Goal: Information Seeking & Learning: Learn about a topic

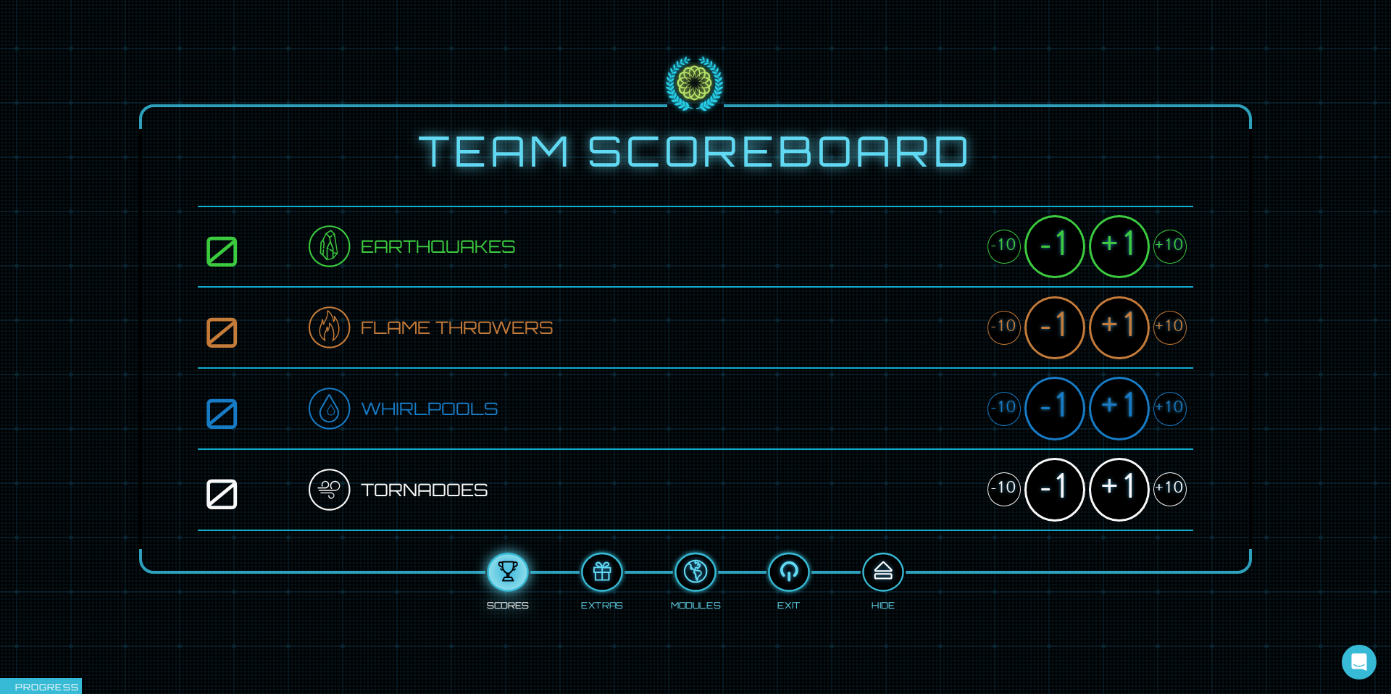
click at [600, 524] on div at bounding box center [882, 572] width 38 height 29
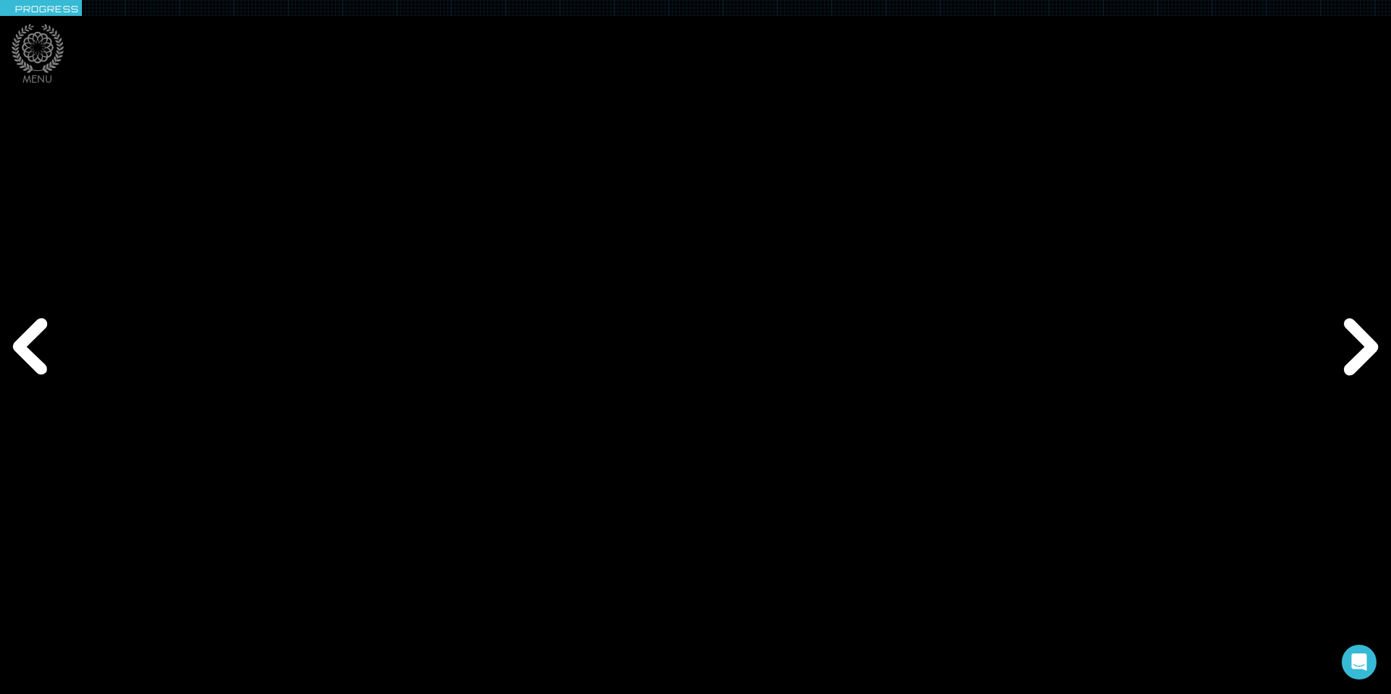
click at [43, 355] on div "Previous" at bounding box center [33, 347] width 67 height 208
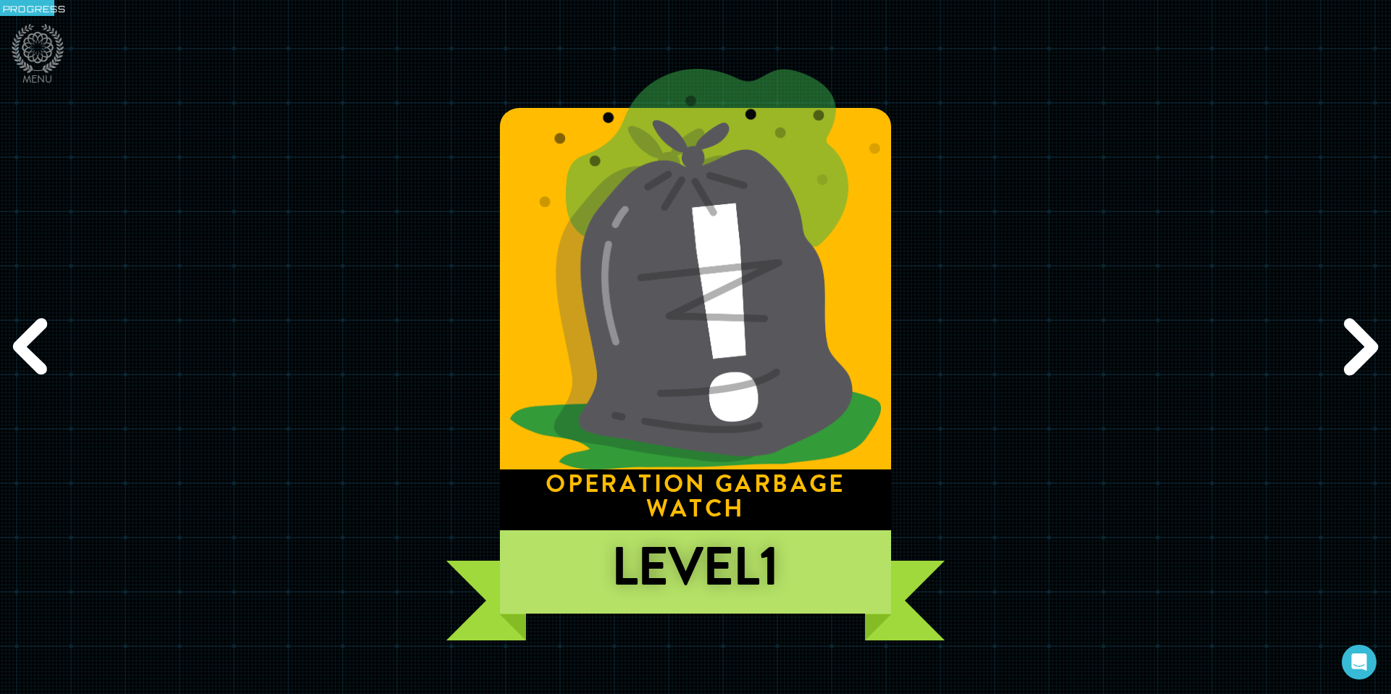
click at [17, 355] on div "Previous" at bounding box center [33, 347] width 67 height 208
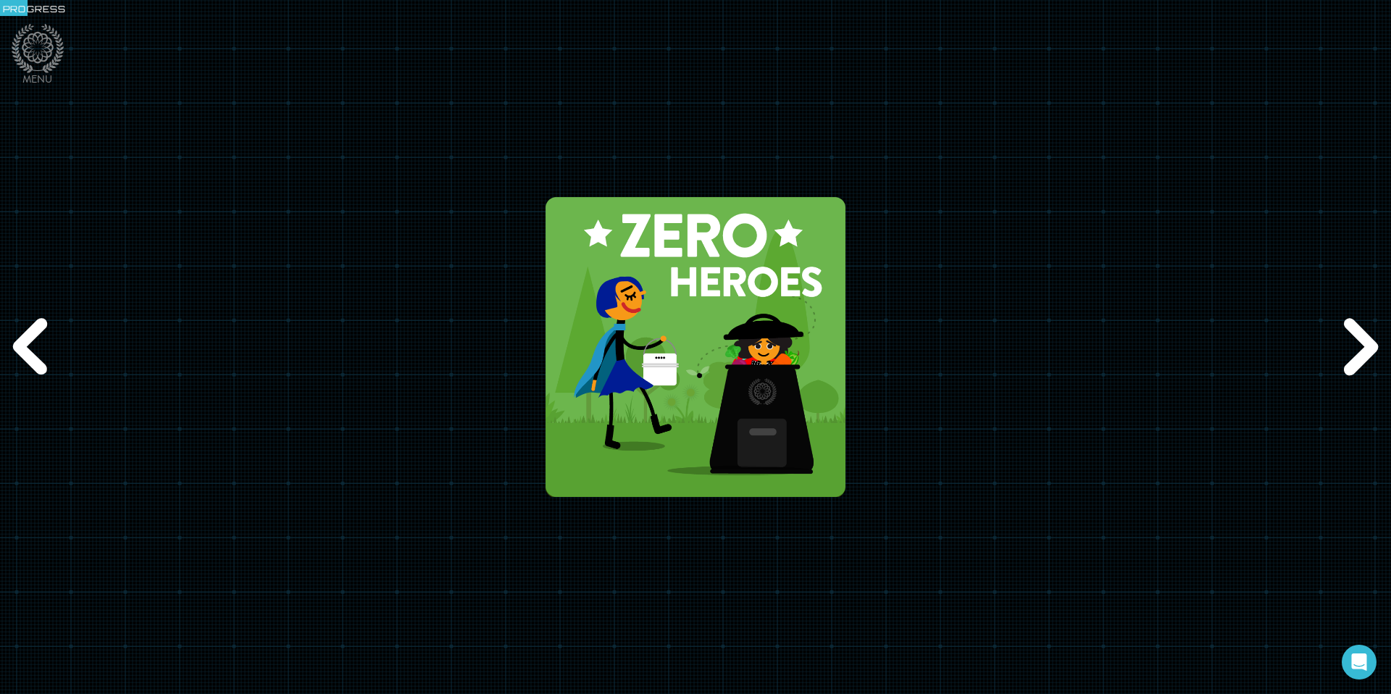
click at [600, 348] on div "Next" at bounding box center [1357, 347] width 67 height 208
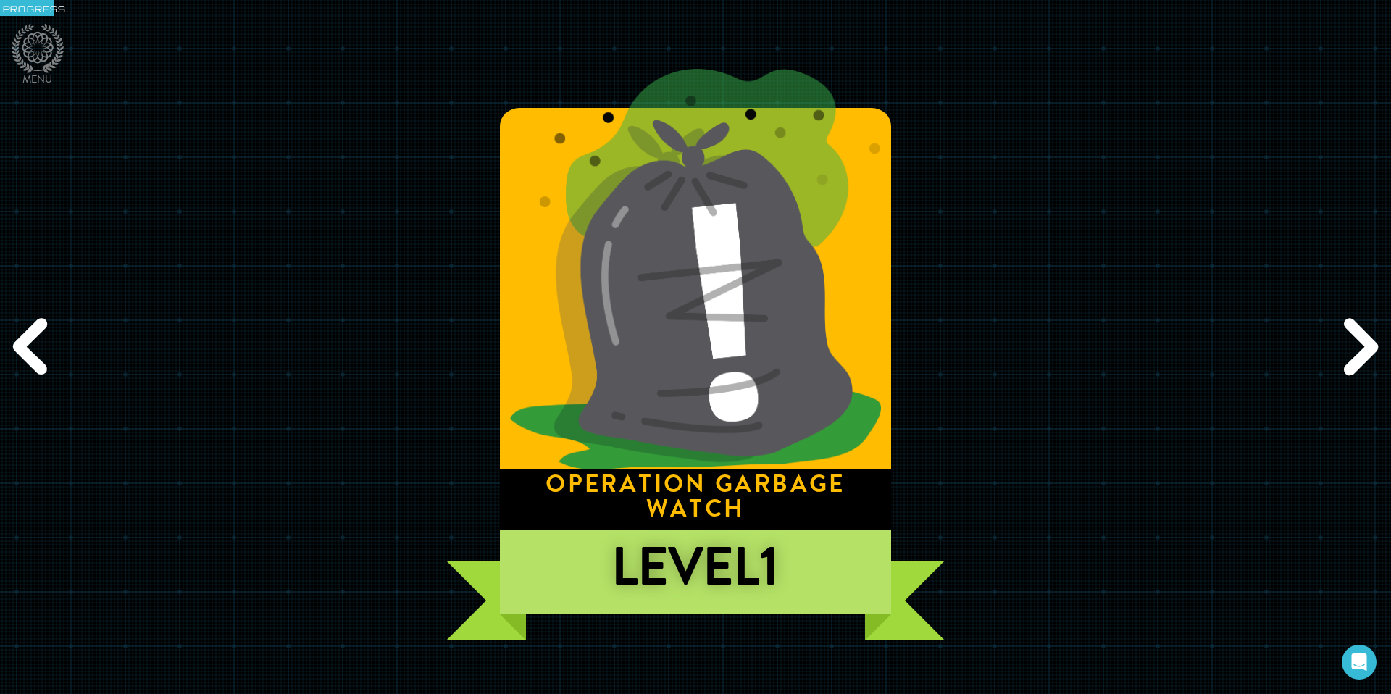
click at [600, 348] on div "Next" at bounding box center [1357, 347] width 67 height 208
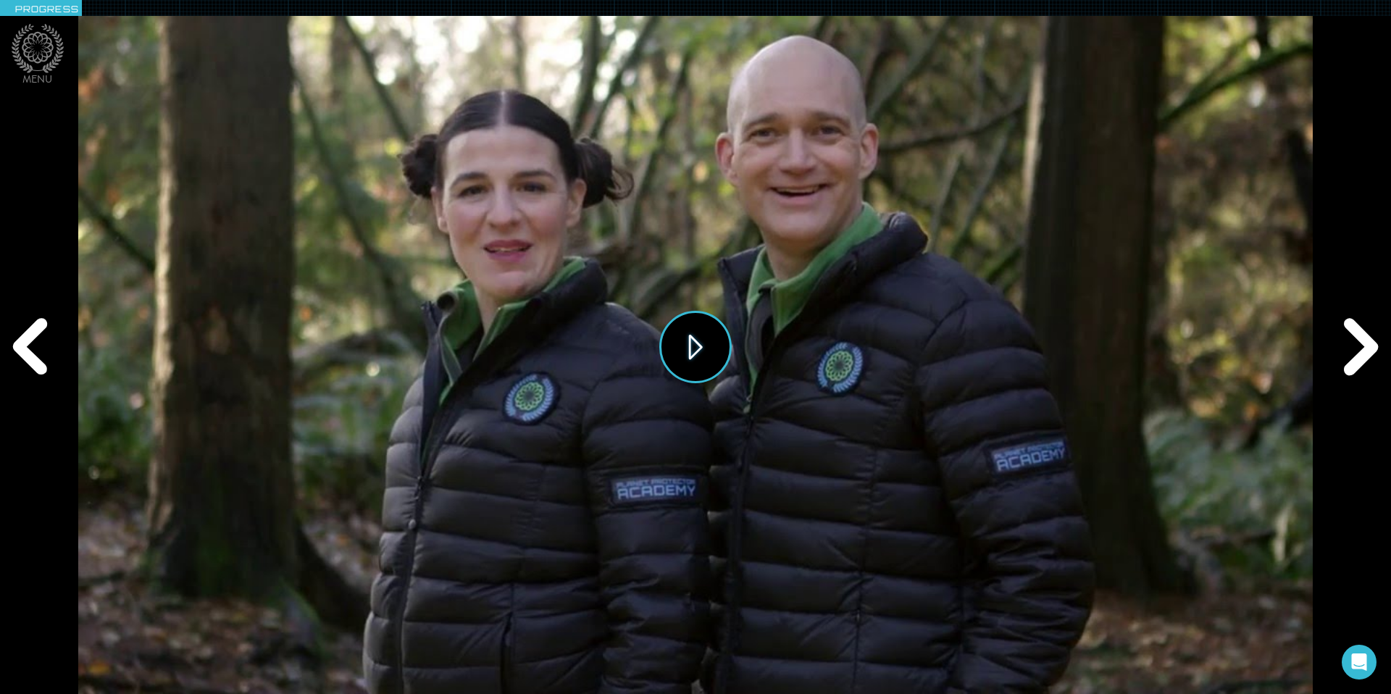
click at [600, 355] on button "Play" at bounding box center [695, 347] width 72 height 72
click at [600, 344] on div "Next" at bounding box center [1357, 347] width 67 height 208
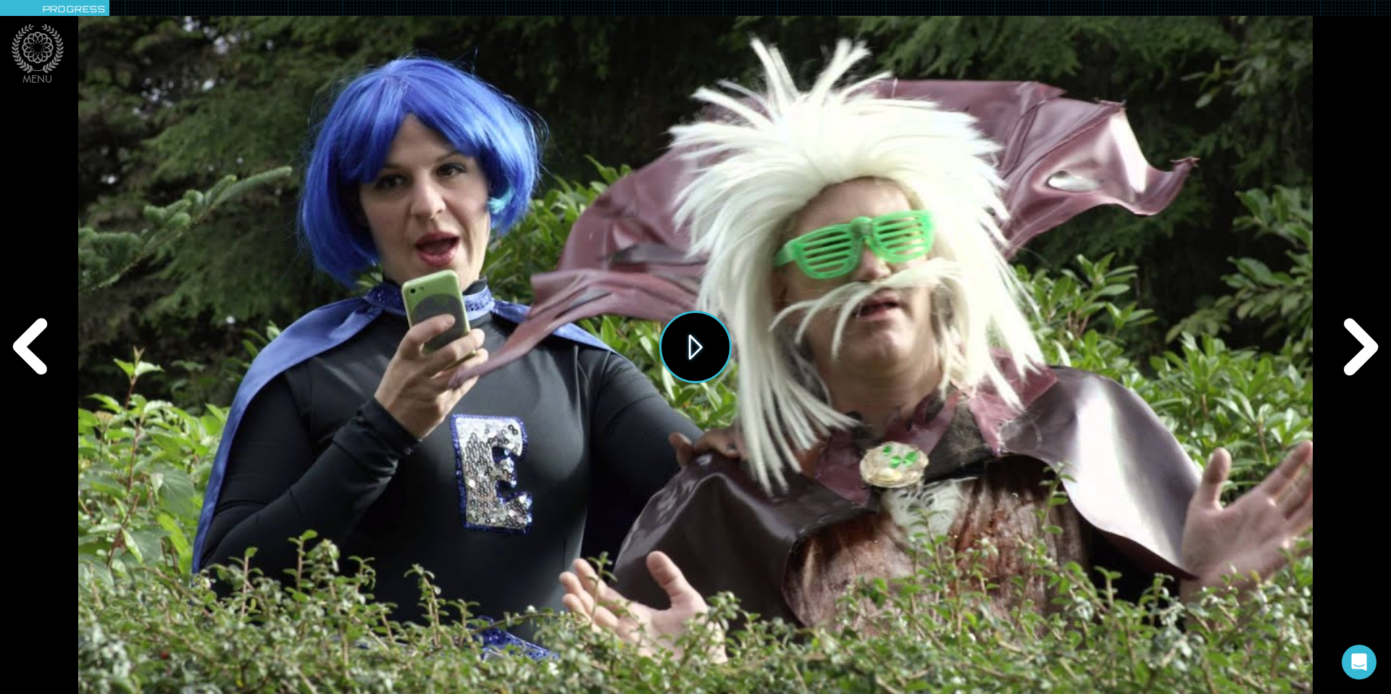
click at [600, 344] on button "Play" at bounding box center [695, 347] width 72 height 72
click at [600, 349] on div "Next" at bounding box center [1357, 347] width 67 height 208
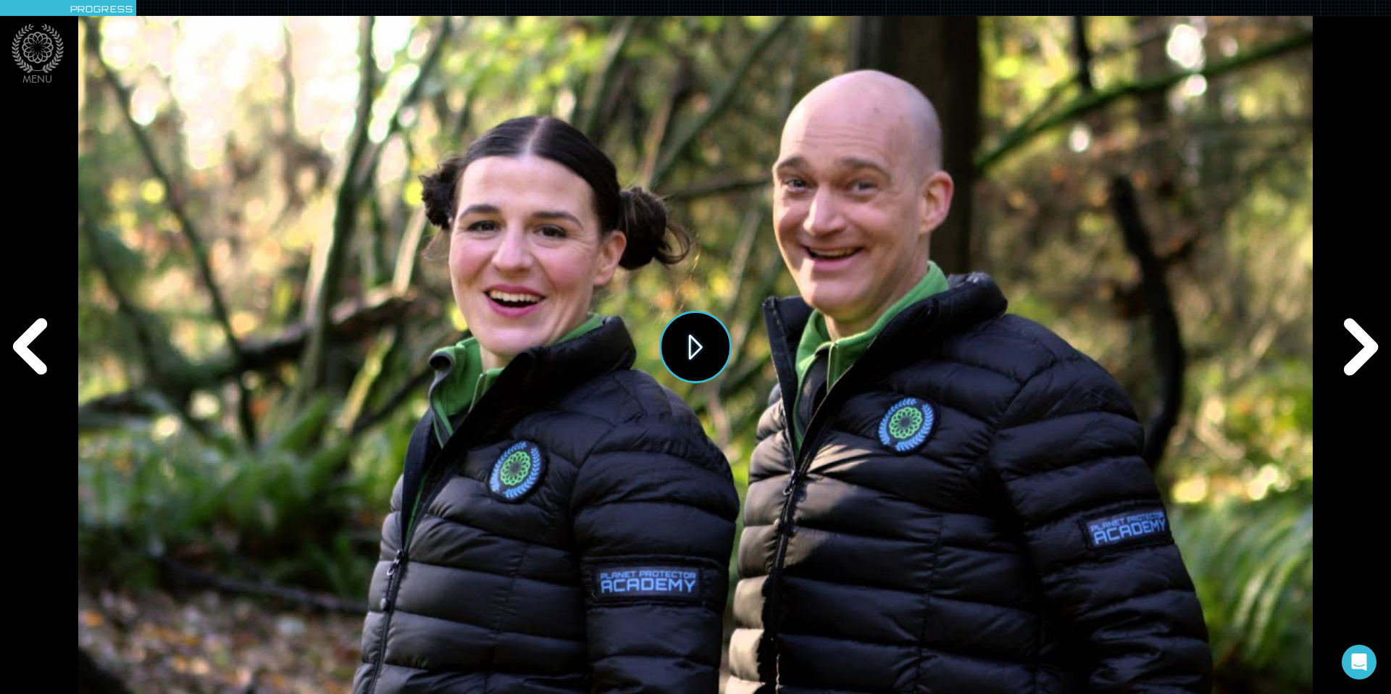
click at [600, 356] on button "Play" at bounding box center [695, 347] width 72 height 72
click at [600, 353] on div "Next" at bounding box center [1357, 347] width 67 height 208
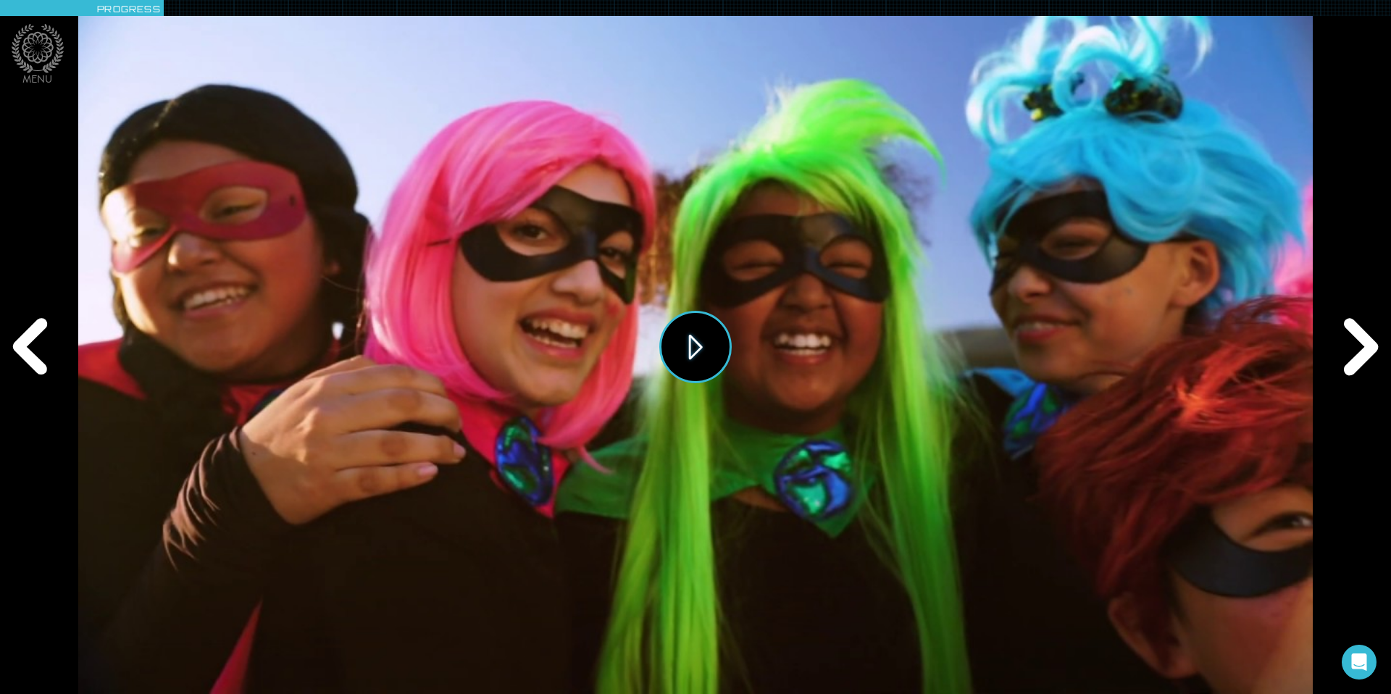
click at [600, 352] on button "Play" at bounding box center [695, 347] width 72 height 72
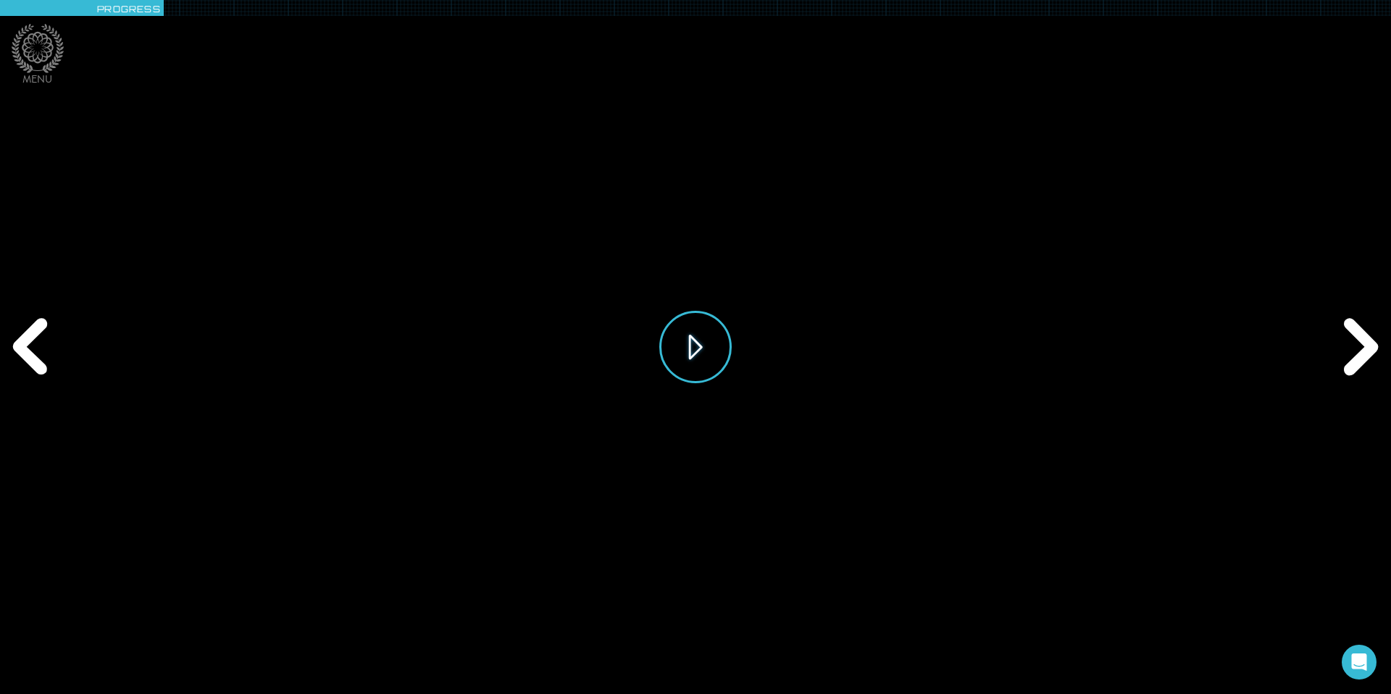
click at [600, 355] on button "Play" at bounding box center [695, 347] width 72 height 72
click at [600, 345] on div "Next" at bounding box center [1357, 347] width 67 height 208
